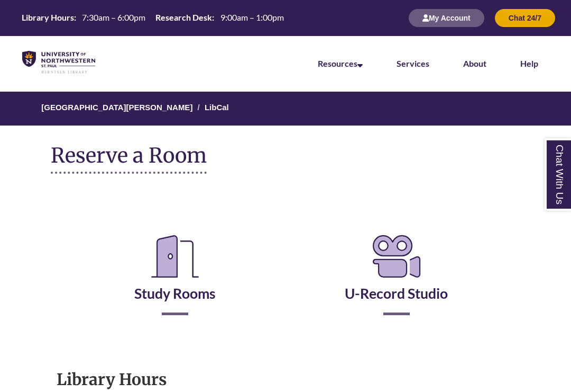
scroll to position [56, 0]
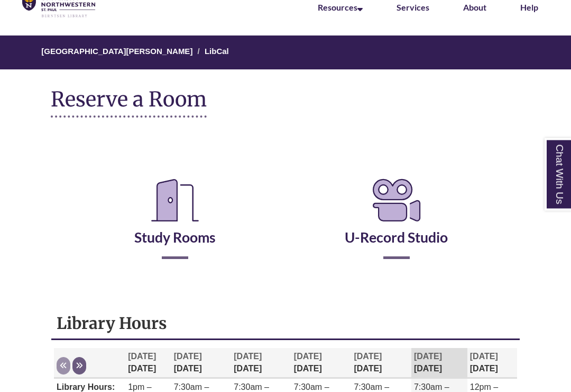
click at [178, 221] on icon "Reserve a Room" at bounding box center [175, 200] width 65 height 59
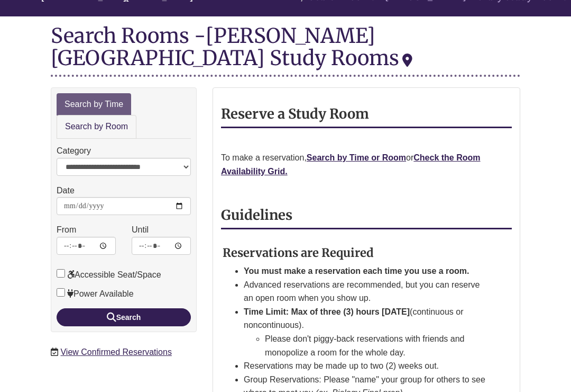
scroll to position [112, 0]
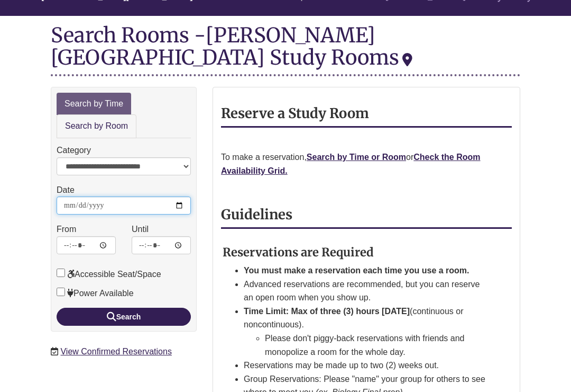
click at [181, 205] on input "**********" at bounding box center [124, 205] width 134 height 18
type input "**********"
click at [120, 130] on link "Search by Room" at bounding box center [97, 126] width 80 height 24
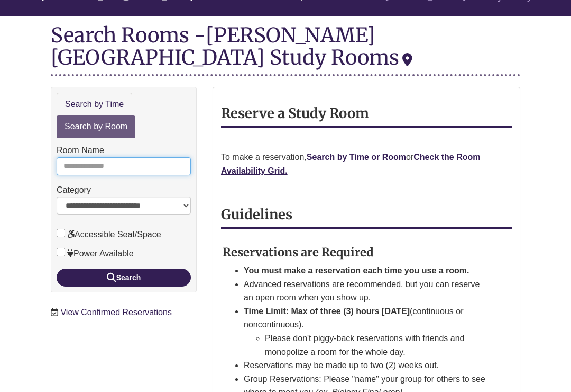
click at [172, 162] on input "Room Name" at bounding box center [124, 166] width 134 height 18
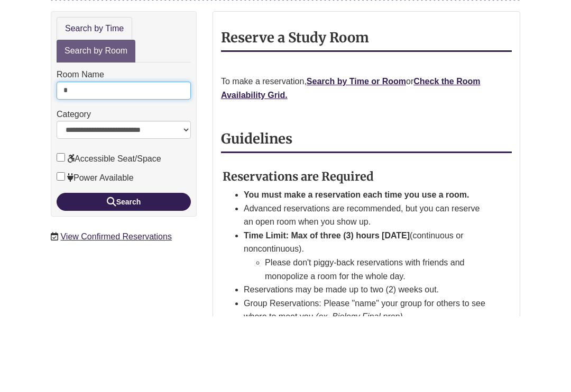
type input "*"
click at [123, 268] on button "Search" at bounding box center [124, 277] width 134 height 18
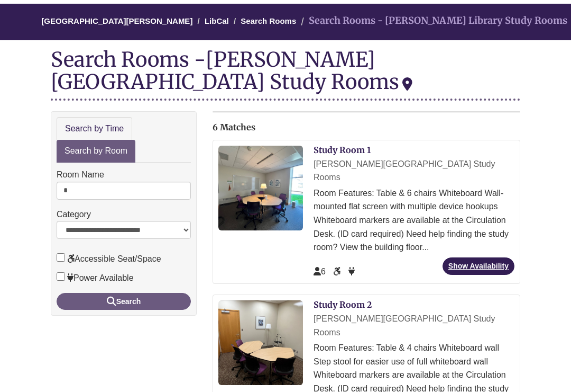
scroll to position [87, 0]
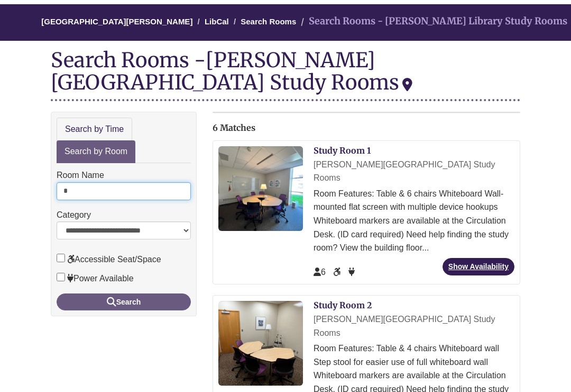
click at [158, 190] on input "*" at bounding box center [124, 192] width 134 height 18
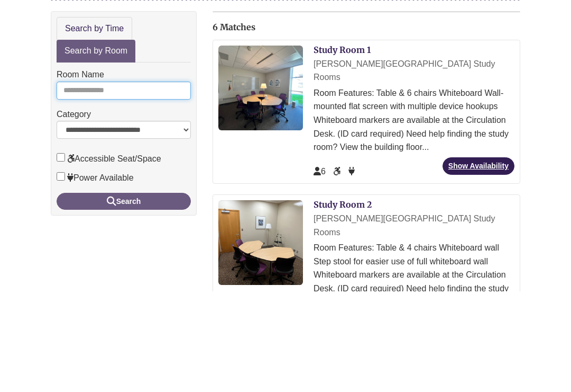
click at [123, 294] on button "Search" at bounding box center [124, 302] width 134 height 17
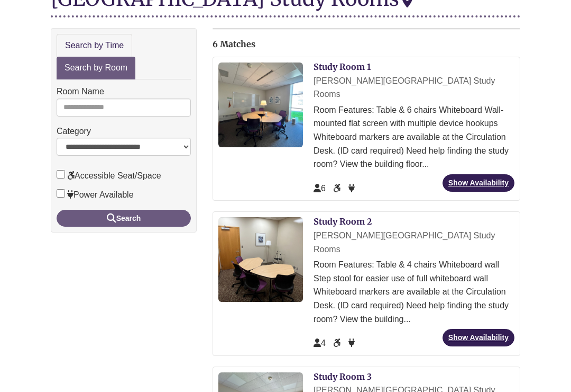
scroll to position [184, 0]
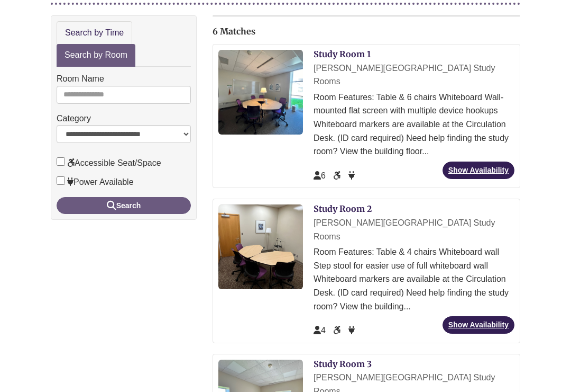
click at [119, 45] on link "Search by Room" at bounding box center [96, 55] width 79 height 23
click at [116, 31] on link "Search by Time" at bounding box center [95, 33] width 76 height 24
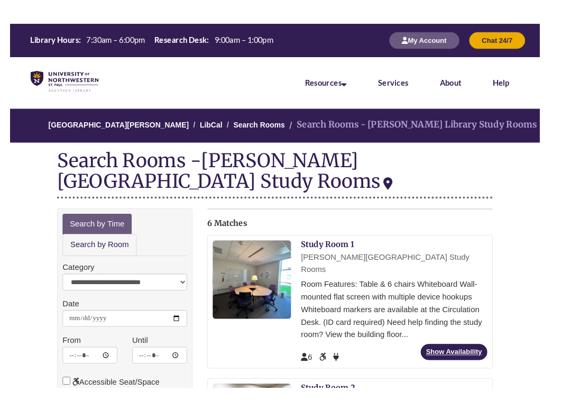
scroll to position [13, 16]
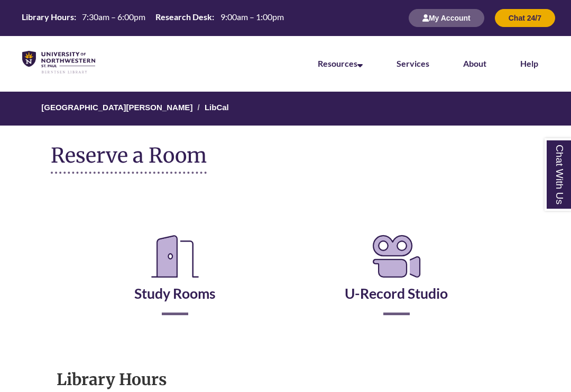
scroll to position [79, 0]
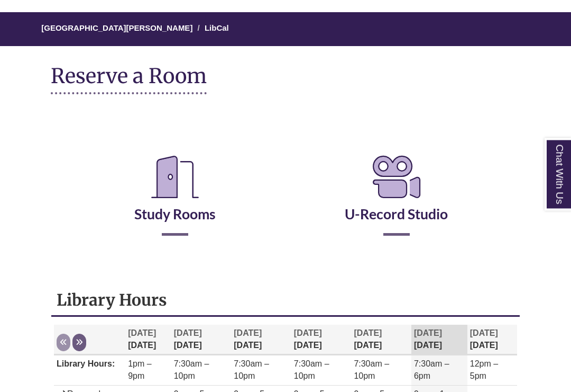
click at [196, 220] on link "Study Rooms" at bounding box center [174, 200] width 81 height 43
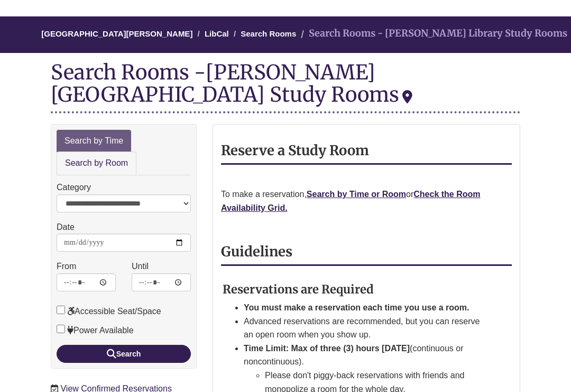
scroll to position [76, 0]
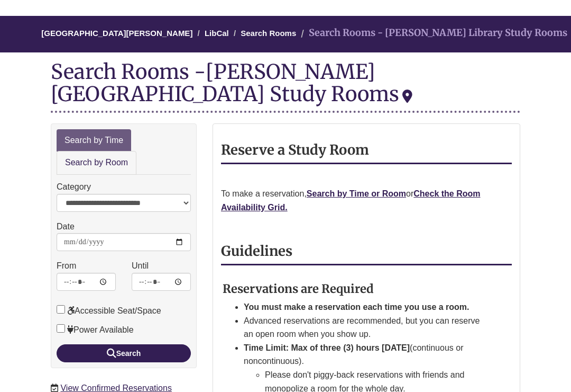
click at [467, 191] on strong "Check the Room Availability Grid." at bounding box center [351, 200] width 260 height 23
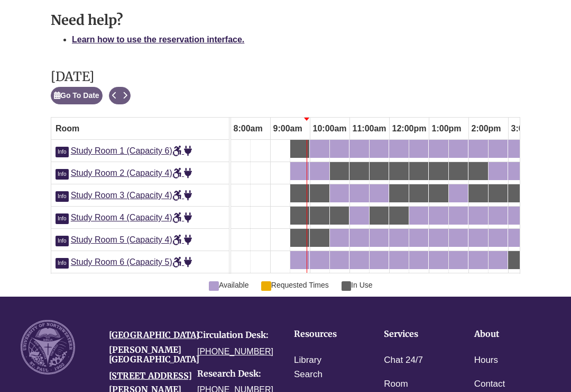
scroll to position [571, 0]
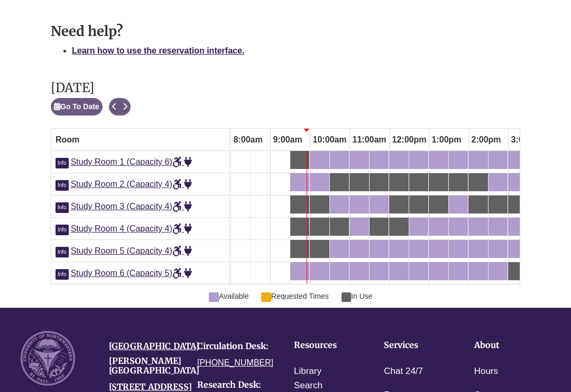
click at [94, 98] on button "Go To Date" at bounding box center [77, 106] width 52 height 17
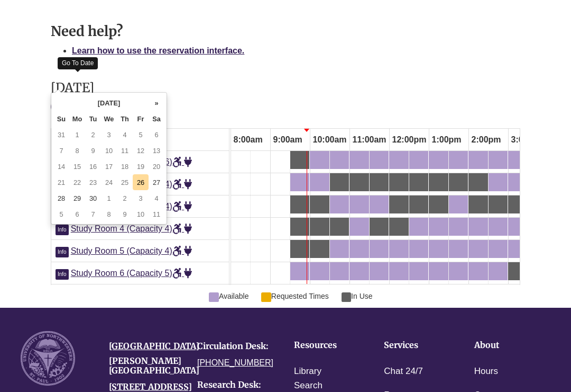
click at [66, 199] on td "28" at bounding box center [61, 198] width 16 height 16
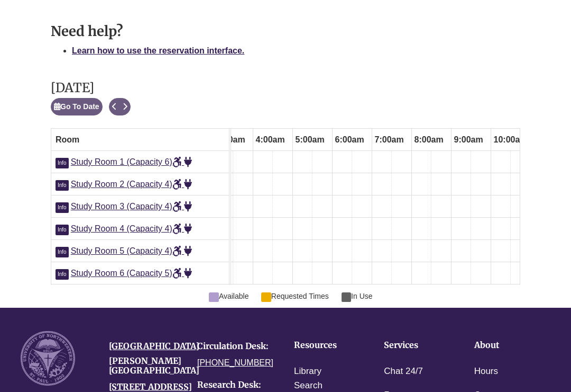
scroll to position [0, 0]
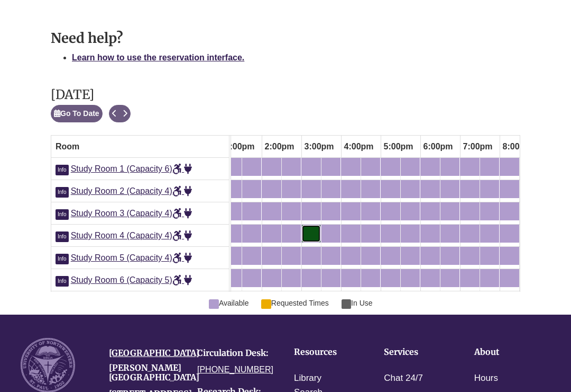
click at [315, 228] on div "3:00pm Sunday, September 28, 2025 - Study Room 4 - Available" at bounding box center [311, 234] width 17 height 12
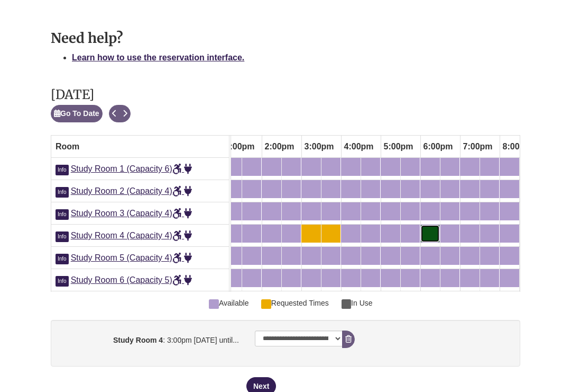
click at [425, 228] on div "6:00pm Sunday, September 28, 2025 - Study Room 4 - Available" at bounding box center [424, 234] width 4 height 12
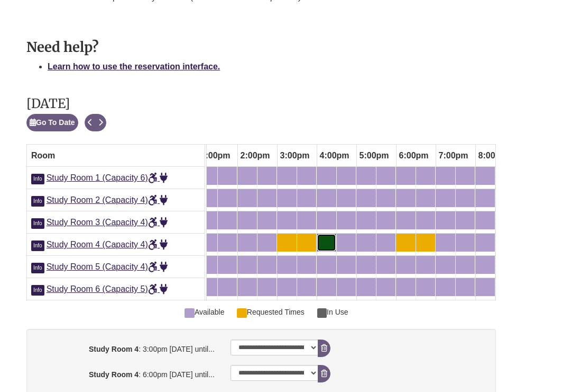
click at [332, 236] on div "4:00pm Sunday, September 28, 2025 - Study Room 4 - Available" at bounding box center [326, 242] width 17 height 12
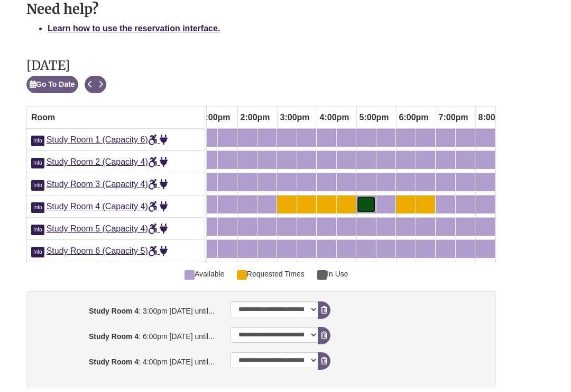
click at [366, 198] on div "5:00pm Sunday, September 28, 2025 - Study Room 4 - Available" at bounding box center [366, 204] width 17 height 12
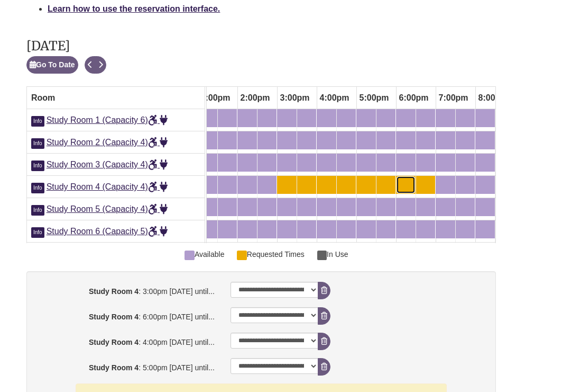
click at [405, 179] on div "6:00pm Sunday, September 28, 2025 - Study Room 4 - Available" at bounding box center [405, 185] width 17 height 12
click at [422, 179] on div "6:30pm Sunday, September 28, 2025 - Study Room 4 - Available" at bounding box center [425, 185] width 17 height 12
click at [429, 179] on div "6:30pm Sunday, September 28, 2025 - Study Room 4 - Requested Times" at bounding box center [425, 185] width 17 height 12
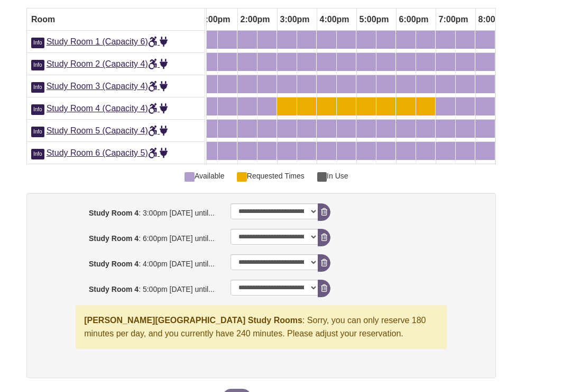
click at [326, 234] on icon "booking form" at bounding box center [324, 237] width 6 height 7
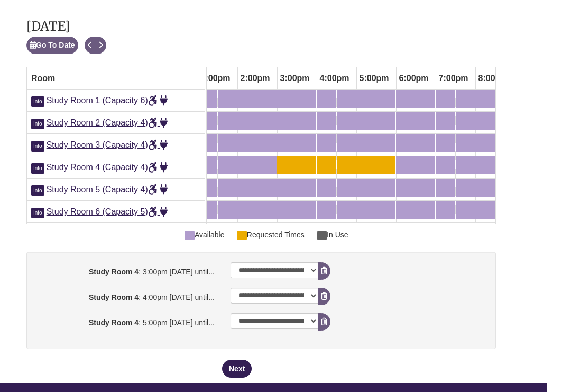
click at [238, 373] on button "Next" at bounding box center [237, 368] width 30 height 18
